Goal: Information Seeking & Learning: Learn about a topic

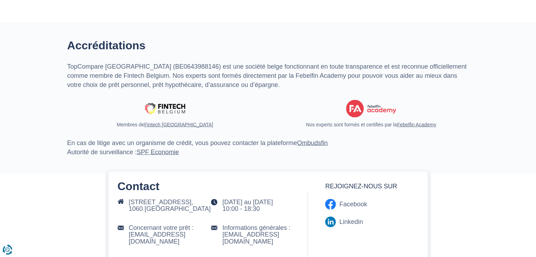
scroll to position [1313, 0]
drag, startPoint x: 425, startPoint y: 128, endPoint x: 265, endPoint y: 101, distance: 162.5
click at [265, 101] on div "TopCompare [GEOGRAPHIC_DATA] (BE0643988146) est une société belge fonctionnant …" at bounding box center [268, 109] width 413 height 95
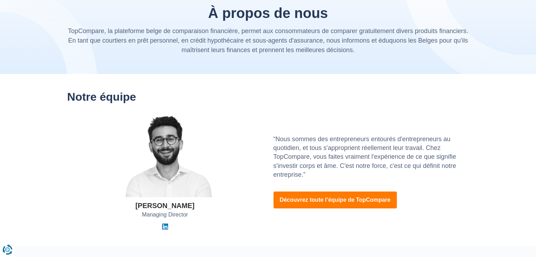
scroll to position [0, 0]
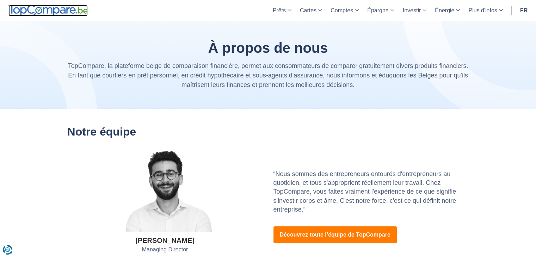
click at [35, 6] on img at bounding box center [47, 10] width 79 height 11
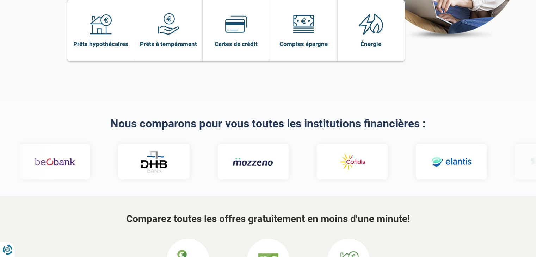
scroll to position [68, 0]
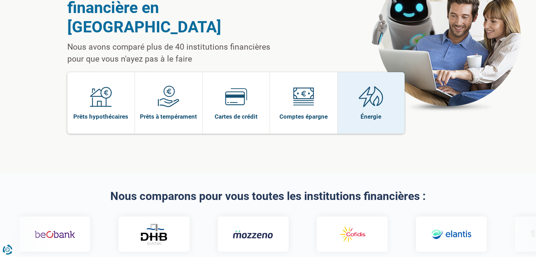
click at [368, 72] on link "Énergie" at bounding box center [371, 103] width 67 height 62
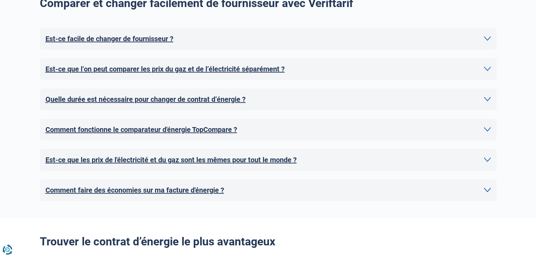
scroll to position [432, 0]
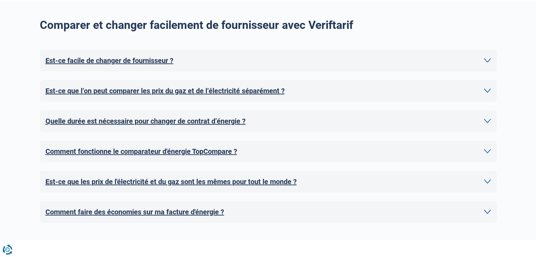
click at [487, 60] on icon at bounding box center [487, 60] width 7 height 7
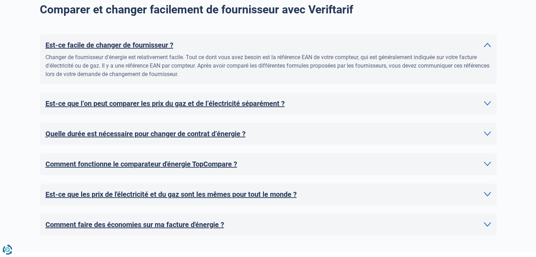
scroll to position [446, 0]
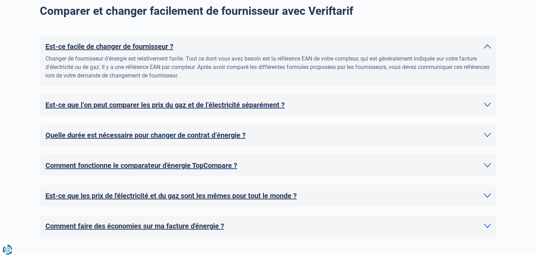
click at [102, 168] on h2 "Comment fonctionne le comparateur d'énergie TopCompare ?" at bounding box center [141, 165] width 192 height 11
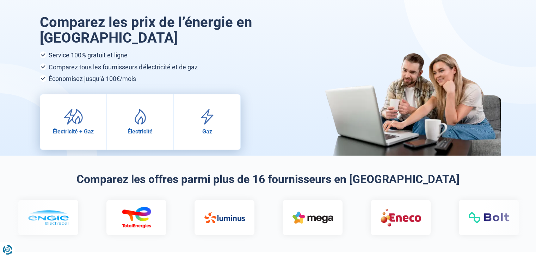
scroll to position [0, 0]
